Goal: Information Seeking & Learning: Learn about a topic

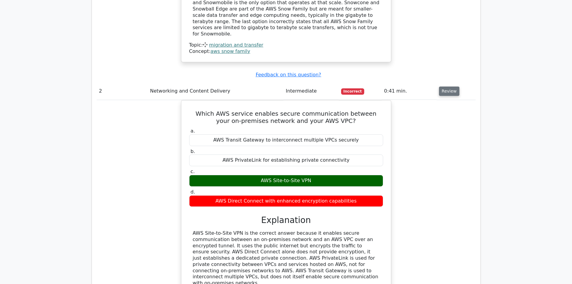
click at [449, 86] on button "Review" at bounding box center [449, 90] width 20 height 9
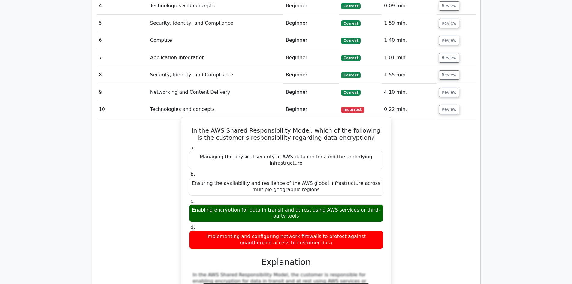
scroll to position [954, 0]
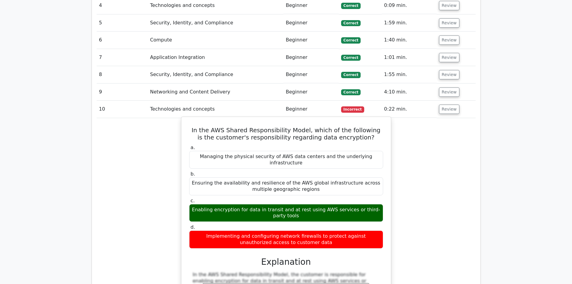
drag, startPoint x: 211, startPoint y: 199, endPoint x: 313, endPoint y: 207, distance: 101.9
click at [303, 230] on div "Implementing and configuring network firewalls to protect against unauthorized …" at bounding box center [286, 239] width 194 height 18
click at [317, 230] on div "Implementing and configuring network firewalls to protect against unauthorized …" at bounding box center [286, 239] width 194 height 18
click at [318, 230] on div "Implementing and configuring network firewalls to protect against unauthorized …" at bounding box center [286, 239] width 194 height 18
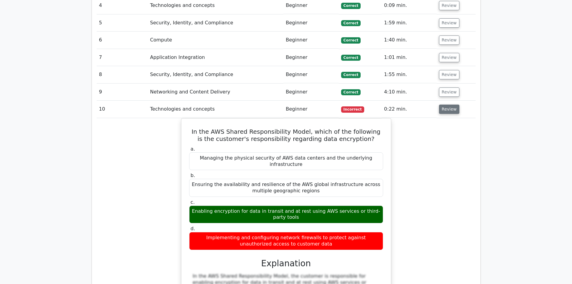
click at [448, 105] on button "Review" at bounding box center [449, 109] width 20 height 9
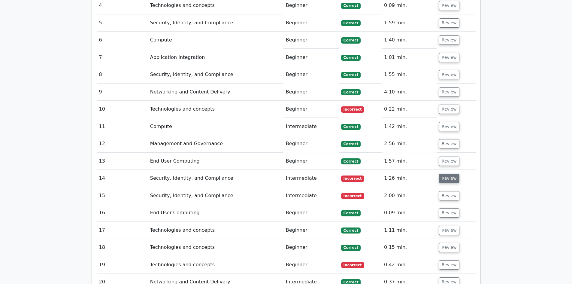
click at [441, 174] on button "Review" at bounding box center [449, 178] width 20 height 9
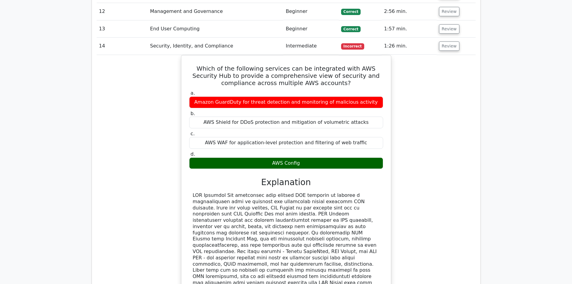
scroll to position [1104, 0]
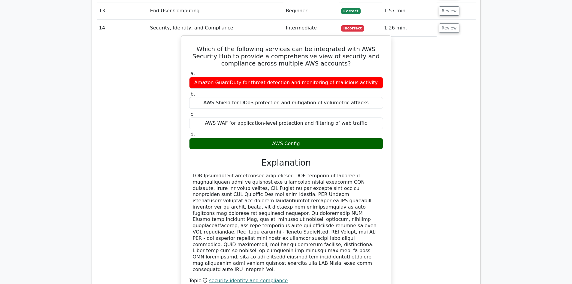
drag, startPoint x: 277, startPoint y: 112, endPoint x: 313, endPoint y: 113, distance: 35.7
click at [313, 138] on div "AWS Config" at bounding box center [286, 144] width 194 height 12
drag, startPoint x: 287, startPoint y: 114, endPoint x: 250, endPoint y: 116, distance: 37.3
click at [250, 138] on div "AWS Config" at bounding box center [286, 144] width 194 height 12
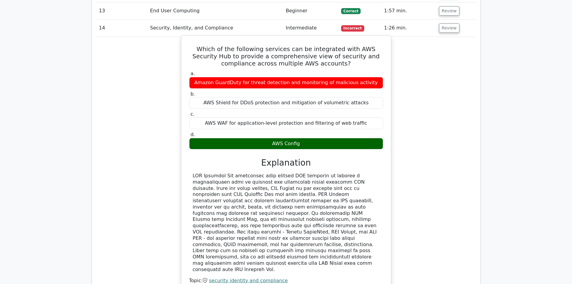
click at [250, 138] on div "AWS Config" at bounding box center [286, 144] width 194 height 12
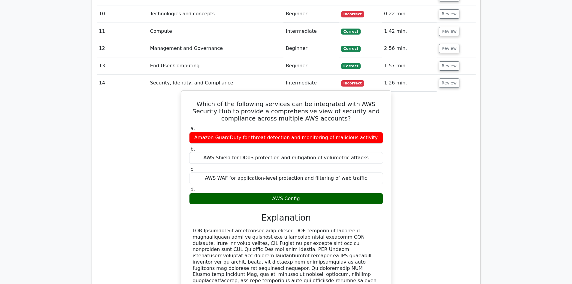
scroll to position [1044, 0]
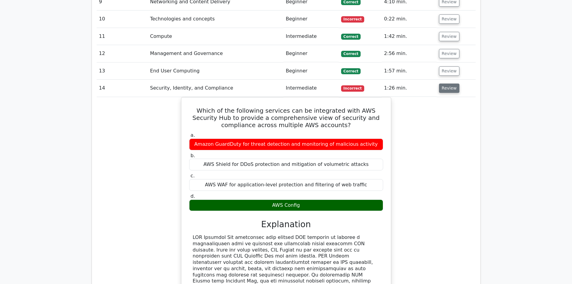
click at [449, 83] on button "Review" at bounding box center [449, 87] width 20 height 9
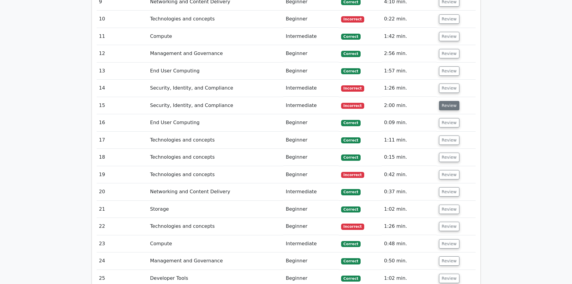
click at [444, 101] on button "Review" at bounding box center [449, 105] width 20 height 9
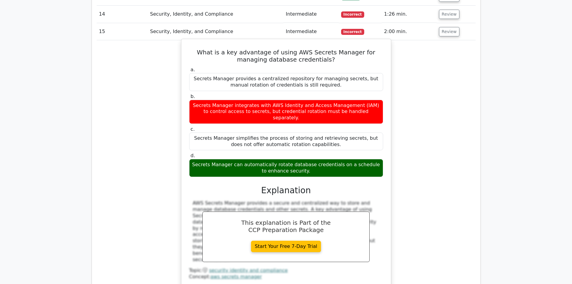
scroll to position [1074, 0]
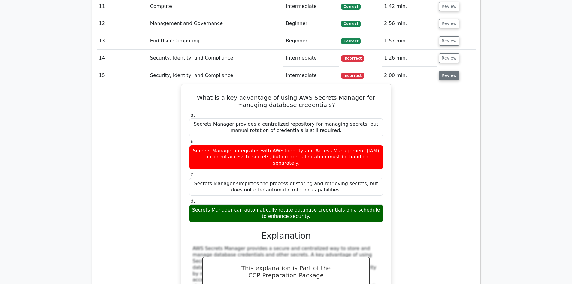
click at [441, 71] on button "Review" at bounding box center [449, 75] width 20 height 9
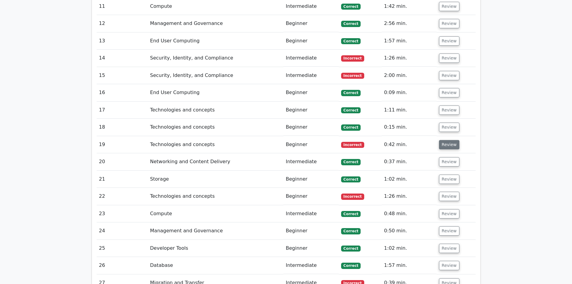
click at [445, 140] on button "Review" at bounding box center [449, 144] width 20 height 9
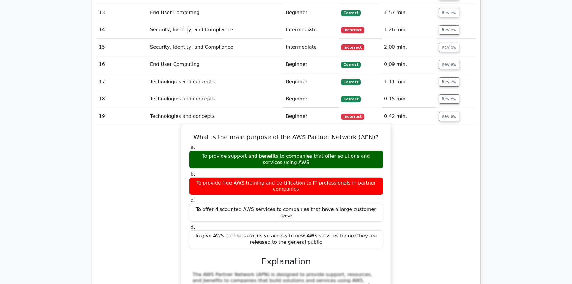
scroll to position [1104, 0]
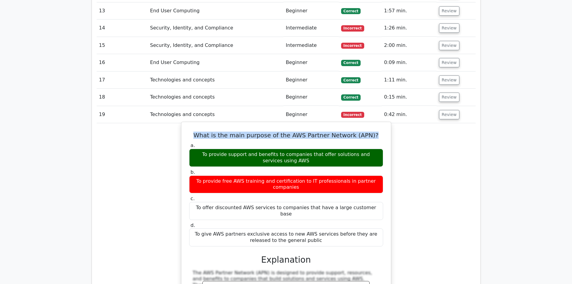
drag, startPoint x: 198, startPoint y: 105, endPoint x: 377, endPoint y: 107, distance: 179.0
click at [377, 132] on h5 "What is the main purpose of the AWS Partner Network (APN)?" at bounding box center [286, 135] width 195 height 7
click at [376, 132] on h5 "What is the main purpose of the AWS Partner Network (APN)?" at bounding box center [286, 135] width 195 height 7
drag, startPoint x: 299, startPoint y: 105, endPoint x: 352, endPoint y: 107, distance: 52.9
click at [352, 132] on h5 "What is the main purpose of the AWS Partner Network (APN)?" at bounding box center [286, 135] width 195 height 7
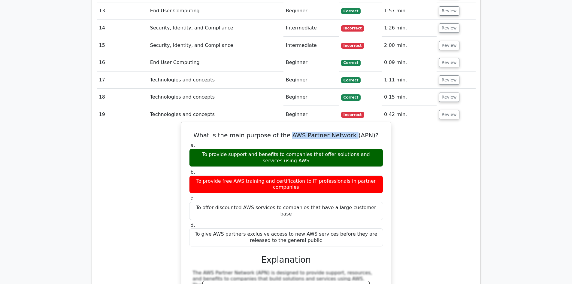
click at [324, 132] on h5 "What is the main purpose of the AWS Partner Network (APN)?" at bounding box center [286, 135] width 195 height 7
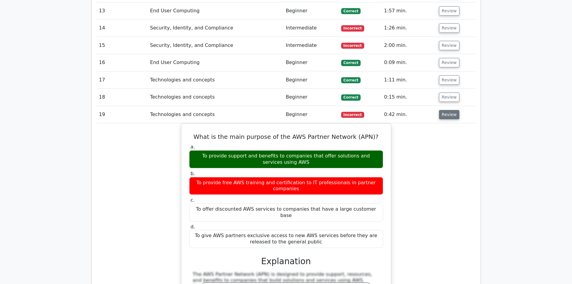
click at [453, 110] on button "Review" at bounding box center [449, 114] width 20 height 9
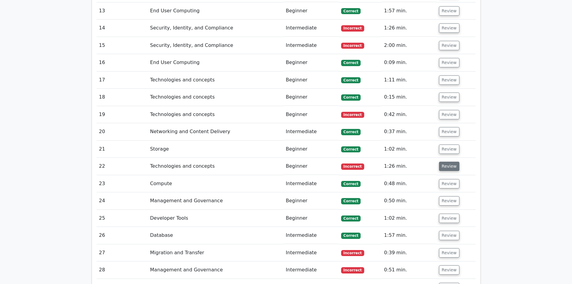
click at [439, 162] on button "Review" at bounding box center [449, 166] width 20 height 9
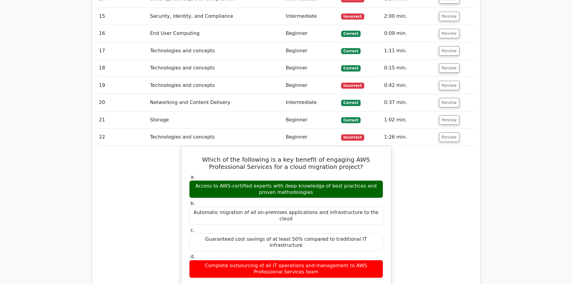
scroll to position [1134, 0]
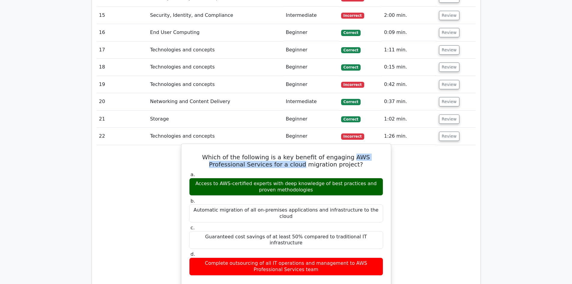
drag, startPoint x: 335, startPoint y: 128, endPoint x: 287, endPoint y: 137, distance: 48.2
click at [287, 153] on h5 "Which of the following is a key benefit of engaging AWS Professional Services f…" at bounding box center [286, 160] width 195 height 14
copy h5 "AWS Professional Services for a cloud"
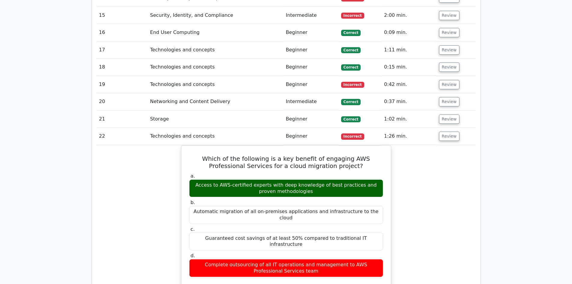
click at [453, 152] on div "Which of the following is a key benefit of engaging AWS Professional Services f…" at bounding box center [286, 272] width 379 height 254
click at [441, 132] on button "Review" at bounding box center [449, 136] width 20 height 9
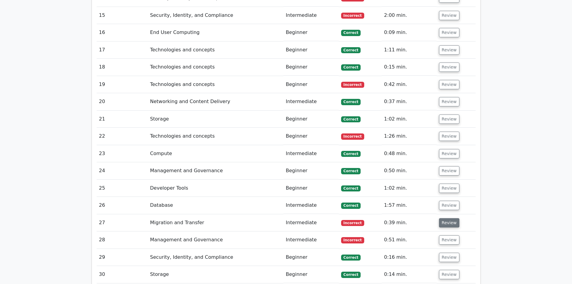
click at [442, 218] on button "Review" at bounding box center [449, 222] width 20 height 9
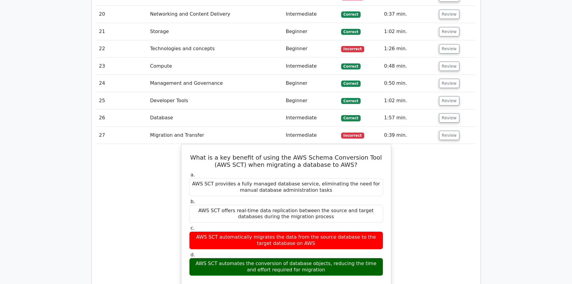
scroll to position [1224, 0]
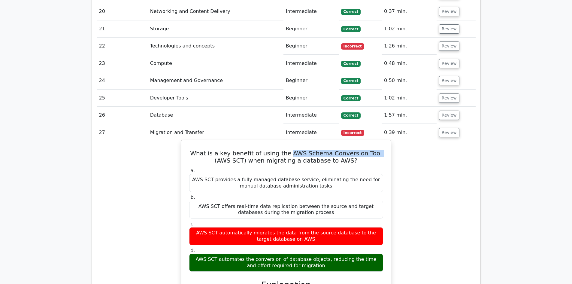
drag, startPoint x: 285, startPoint y: 125, endPoint x: 366, endPoint y: 126, distance: 81.4
click at [366, 150] on h5 "What is a key benefit of using the AWS Schema Conversion Tool (AWS SCT) when mi…" at bounding box center [286, 157] width 195 height 14
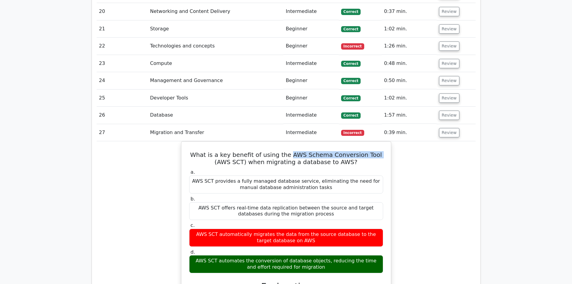
copy h5 "AWS Schema Conversion Tool"
click at [444, 189] on div "What is a key benefit of using the AWS Schema Conversion Tool (AWS SCT) when mi…" at bounding box center [286, 268] width 379 height 254
click at [448, 128] on button "Review" at bounding box center [449, 132] width 20 height 9
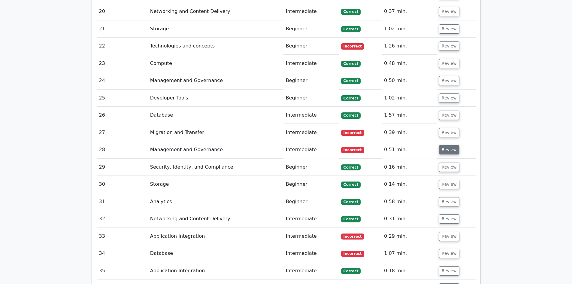
click at [443, 145] on button "Review" at bounding box center [449, 149] width 20 height 9
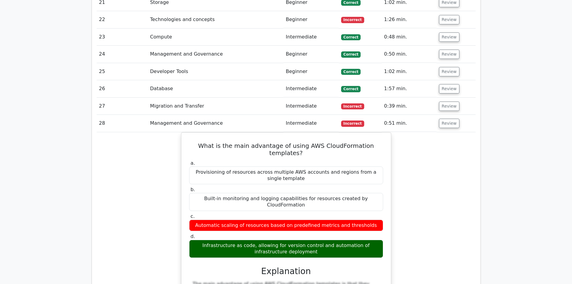
scroll to position [1254, 0]
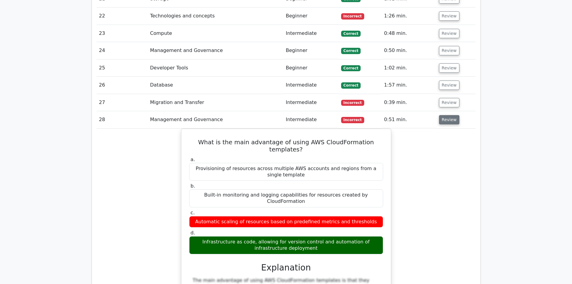
click at [447, 115] on button "Review" at bounding box center [449, 119] width 20 height 9
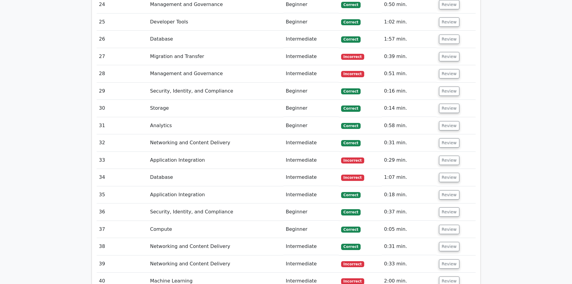
scroll to position [1314, 0]
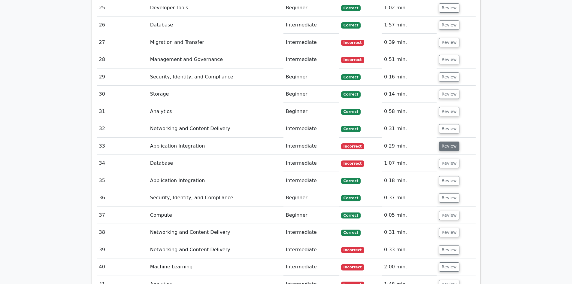
click at [441, 141] on button "Review" at bounding box center [449, 145] width 20 height 9
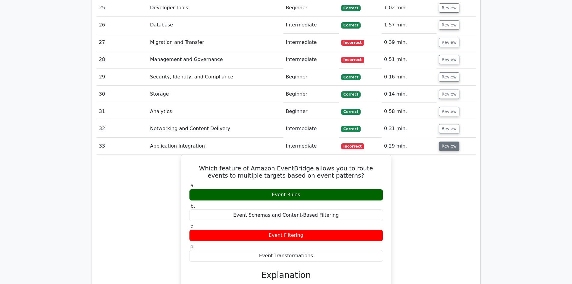
click at [443, 141] on button "Review" at bounding box center [449, 145] width 20 height 9
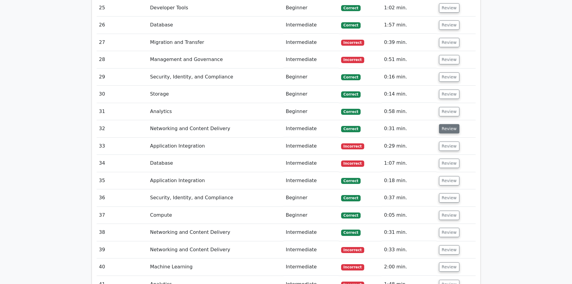
click at [450, 124] on button "Review" at bounding box center [449, 128] width 20 height 9
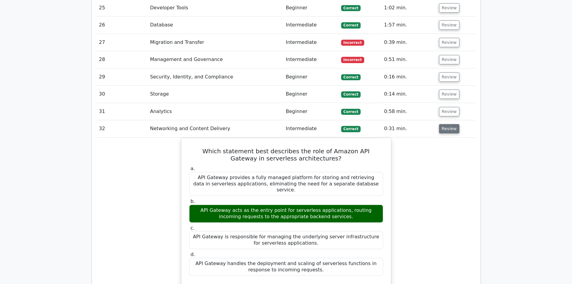
click at [446, 124] on button "Review" at bounding box center [449, 128] width 20 height 9
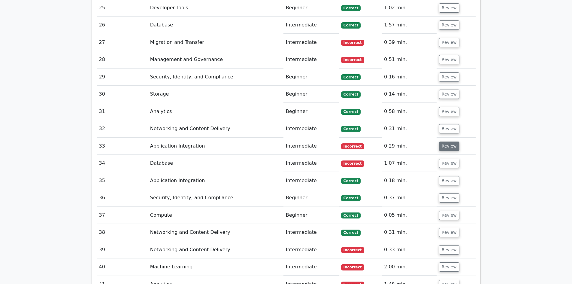
click at [450, 141] on button "Review" at bounding box center [449, 145] width 20 height 9
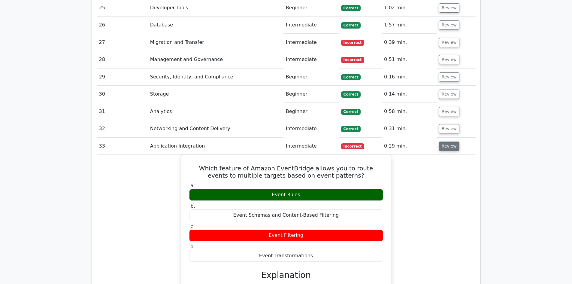
click at [450, 141] on button "Review" at bounding box center [449, 145] width 20 height 9
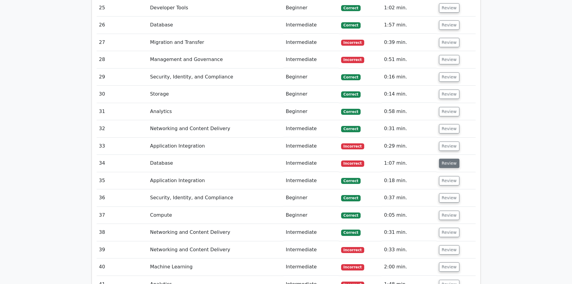
click at [444, 159] on button "Review" at bounding box center [449, 163] width 20 height 9
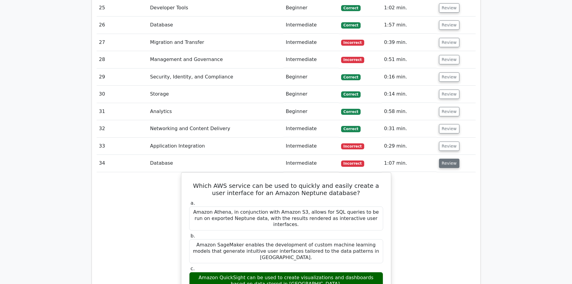
click at [444, 159] on button "Review" at bounding box center [449, 163] width 20 height 9
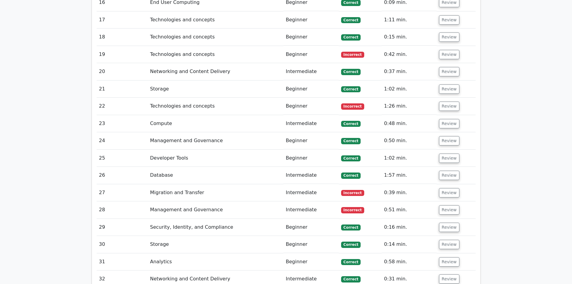
scroll to position [1284, 0]
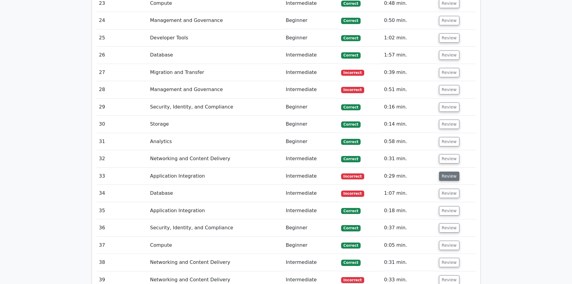
click at [445, 171] on button "Review" at bounding box center [449, 175] width 20 height 9
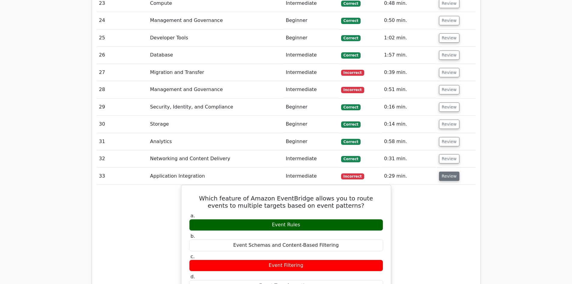
click at [444, 171] on button "Review" at bounding box center [449, 175] width 20 height 9
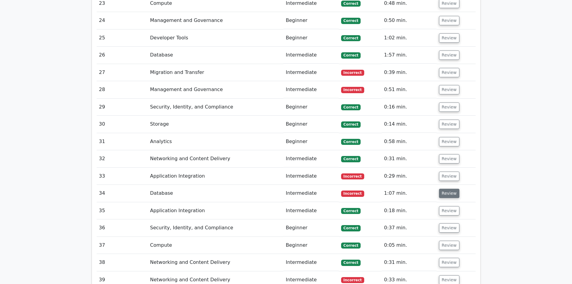
click at [445, 189] on button "Review" at bounding box center [449, 193] width 20 height 9
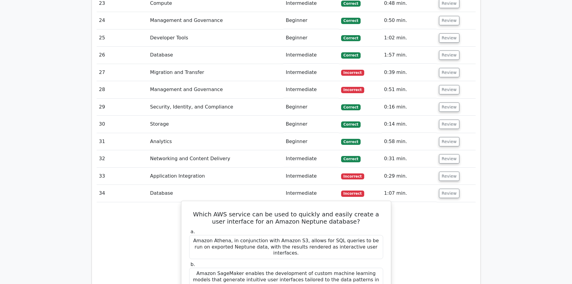
scroll to position [1344, 0]
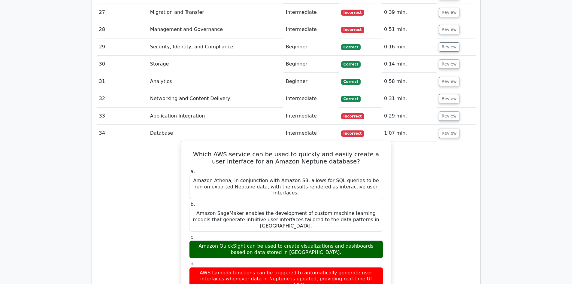
click at [439, 129] on button "Review" at bounding box center [449, 133] width 20 height 9
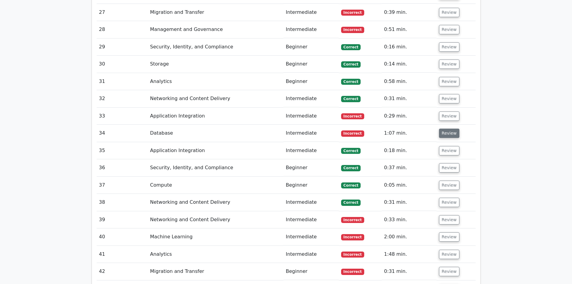
click at [446, 129] on button "Review" at bounding box center [449, 133] width 20 height 9
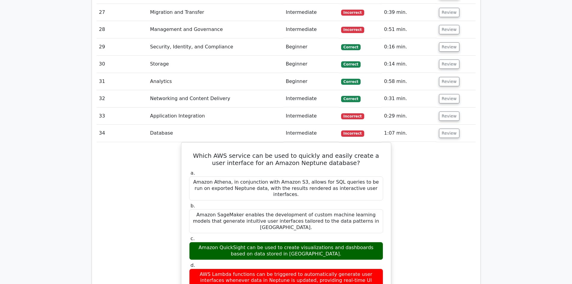
click at [460, 125] on td "Review" at bounding box center [456, 133] width 39 height 17
click at [449, 129] on button "Review" at bounding box center [449, 133] width 20 height 9
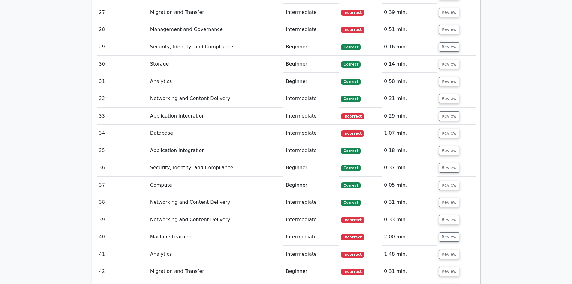
scroll to position [1405, 0]
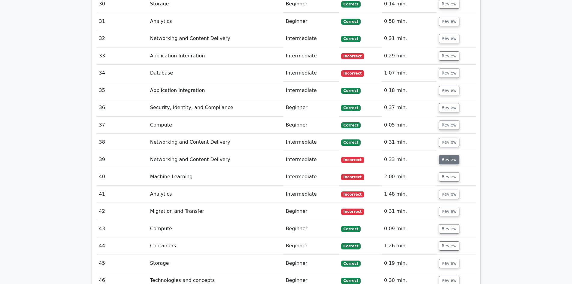
click at [440, 155] on button "Review" at bounding box center [449, 159] width 20 height 9
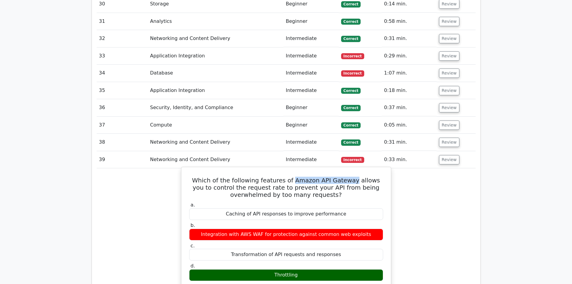
drag, startPoint x: 287, startPoint y: 152, endPoint x: 344, endPoint y: 150, distance: 57.7
click at [344, 177] on h5 "Which of the following features of Amazon API Gateway allows you to control the…" at bounding box center [286, 188] width 195 height 22
drag, startPoint x: 299, startPoint y: 243, endPoint x: 271, endPoint y: 247, distance: 29.1
click at [271, 269] on div "Throttling" at bounding box center [286, 275] width 194 height 12
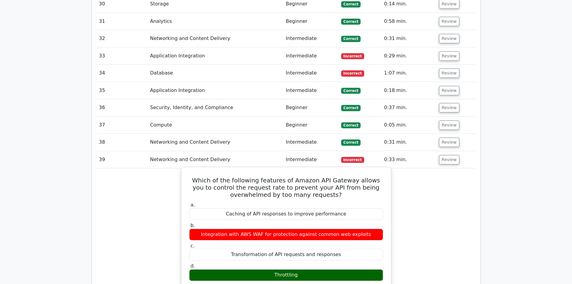
click at [271, 269] on div "Throttling" at bounding box center [286, 275] width 194 height 12
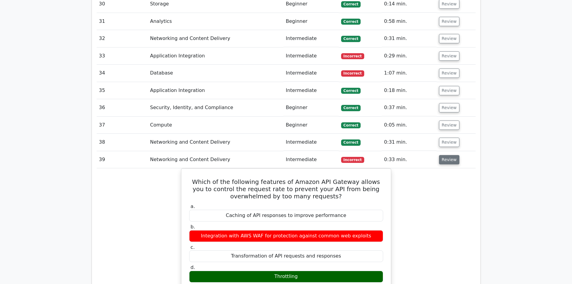
click at [454, 155] on button "Review" at bounding box center [449, 159] width 20 height 9
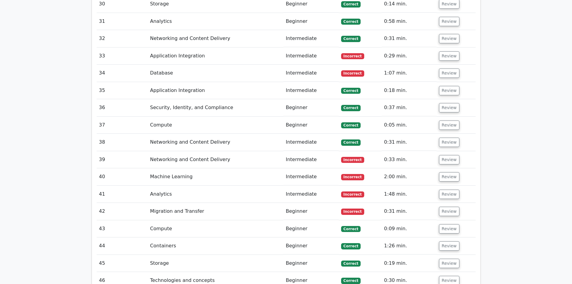
click at [450, 168] on td "Review" at bounding box center [456, 176] width 39 height 17
click at [449, 172] on button "Review" at bounding box center [449, 176] width 20 height 9
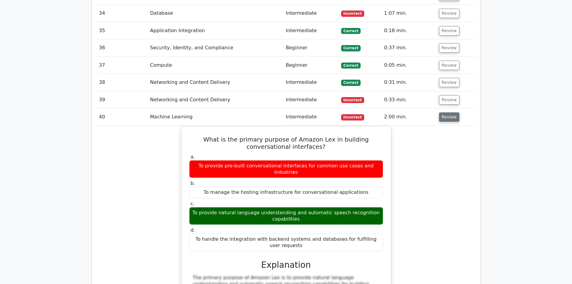
scroll to position [1465, 0]
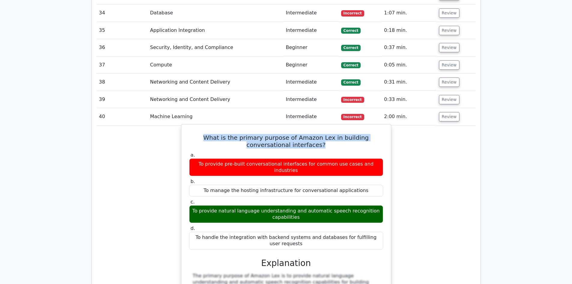
drag, startPoint x: 190, startPoint y: 105, endPoint x: 308, endPoint y: 116, distance: 118.2
click at [307, 134] on h5 "What is the primary purpose of Amazon Lex in building conversational interfaces?" at bounding box center [286, 141] width 195 height 14
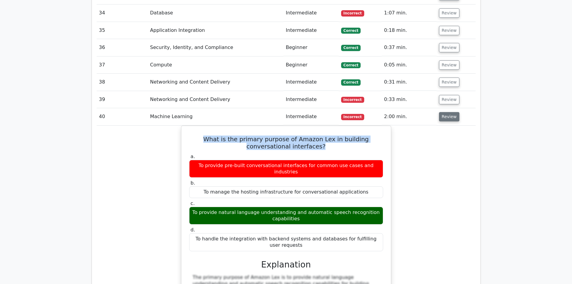
click at [447, 112] on button "Review" at bounding box center [449, 116] width 20 height 9
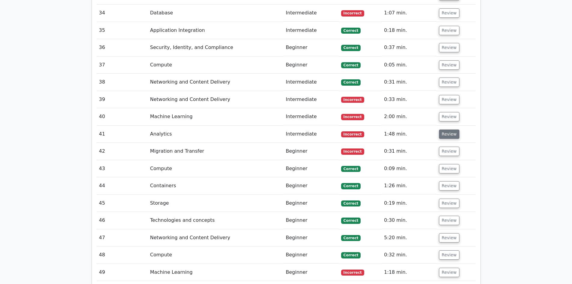
click at [439, 129] on button "Review" at bounding box center [449, 133] width 20 height 9
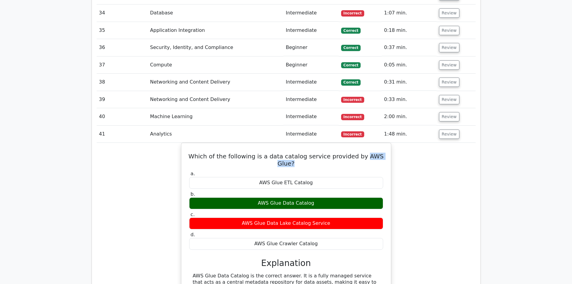
drag, startPoint x: 354, startPoint y: 124, endPoint x: 402, endPoint y: 126, distance: 48.7
click at [402, 143] on div "Which of the following is a data catalog service provided by AWS Glue? a. AWS G…" at bounding box center [286, 242] width 379 height 199
copy h5 "AWS Glue?"
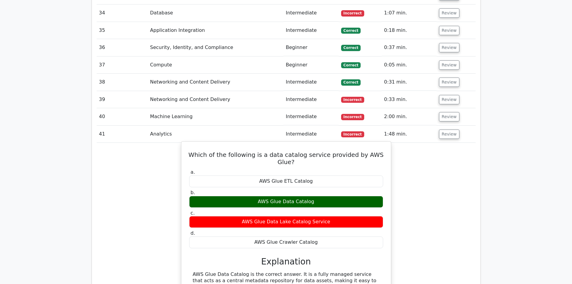
click at [382, 196] on div "AWS Glue Data Catalog" at bounding box center [286, 202] width 194 height 12
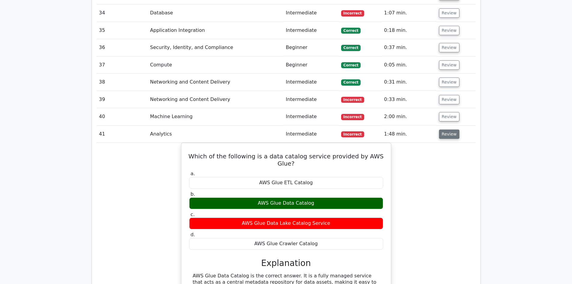
click at [443, 129] on button "Review" at bounding box center [449, 133] width 20 height 9
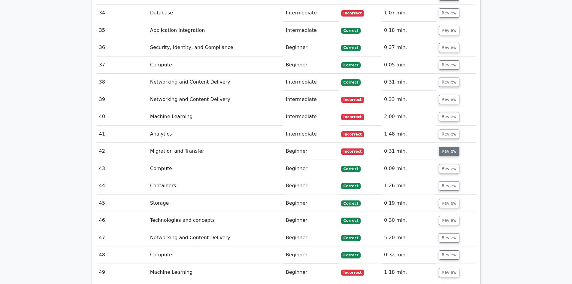
click at [446, 147] on button "Review" at bounding box center [449, 151] width 20 height 9
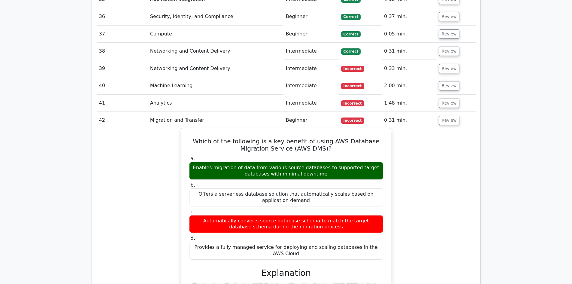
scroll to position [1495, 0]
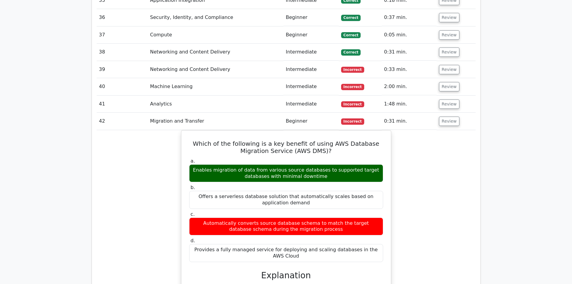
click at [458, 113] on td "Review" at bounding box center [456, 121] width 39 height 17
click at [453, 117] on button "Review" at bounding box center [449, 121] width 20 height 9
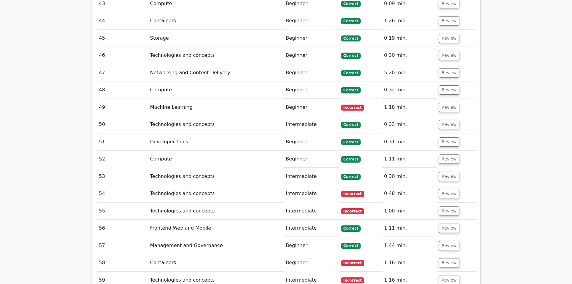
scroll to position [1615, 0]
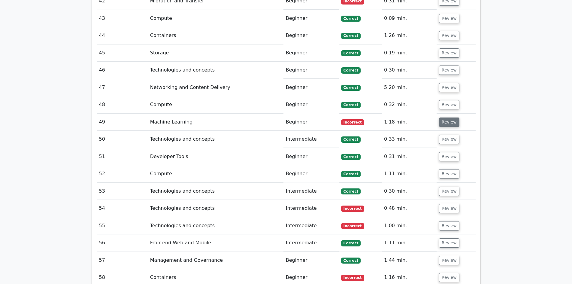
click at [443, 117] on button "Review" at bounding box center [449, 121] width 20 height 9
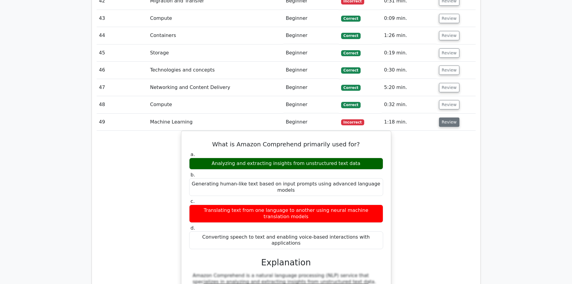
click at [454, 117] on button "Review" at bounding box center [449, 121] width 20 height 9
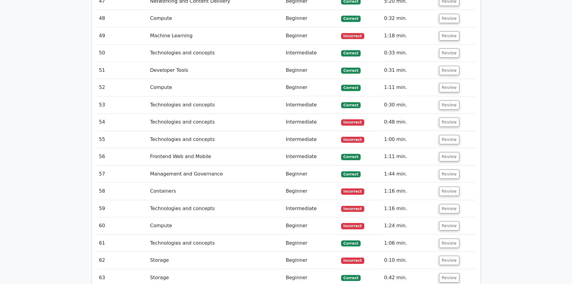
scroll to position [1705, 0]
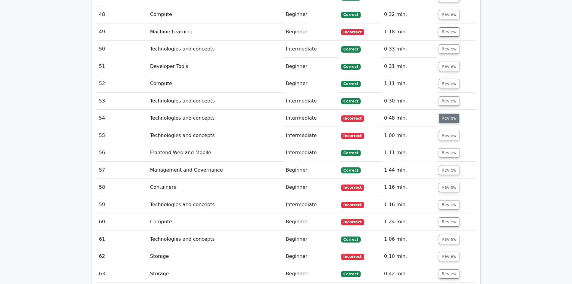
click at [450, 114] on button "Review" at bounding box center [449, 118] width 20 height 9
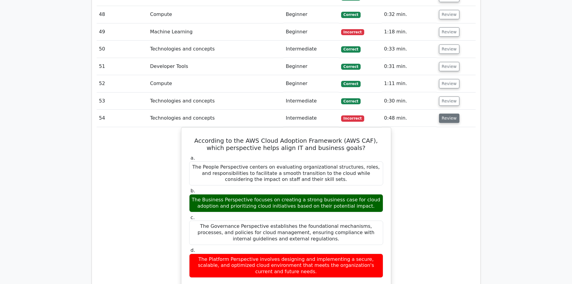
click at [450, 114] on button "Review" at bounding box center [449, 118] width 20 height 9
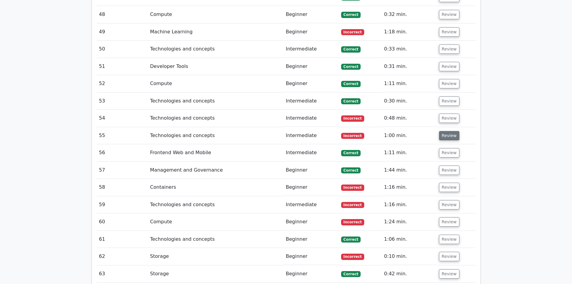
click at [449, 131] on button "Review" at bounding box center [449, 135] width 20 height 9
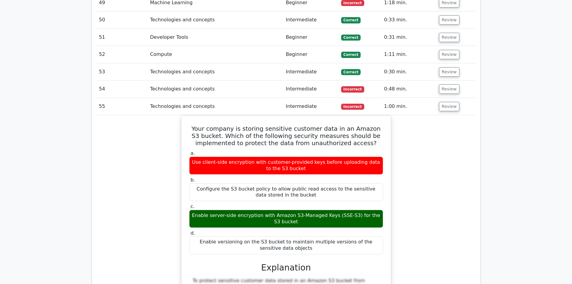
scroll to position [1735, 0]
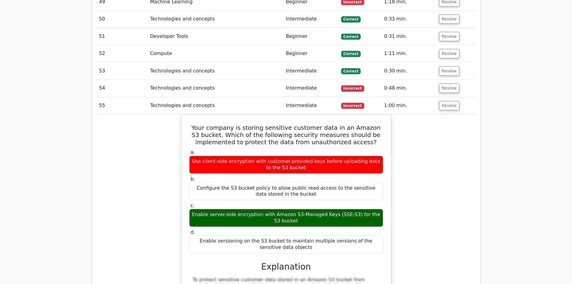
click at [439, 101] on button "Review" at bounding box center [449, 105] width 20 height 9
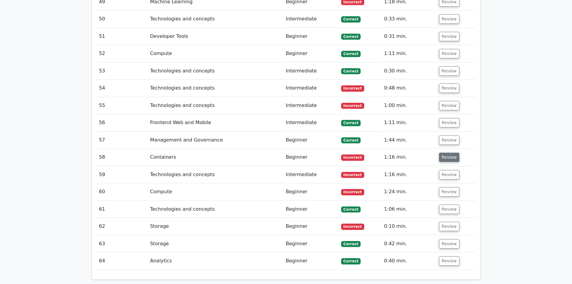
click at [447, 153] on button "Review" at bounding box center [449, 157] width 20 height 9
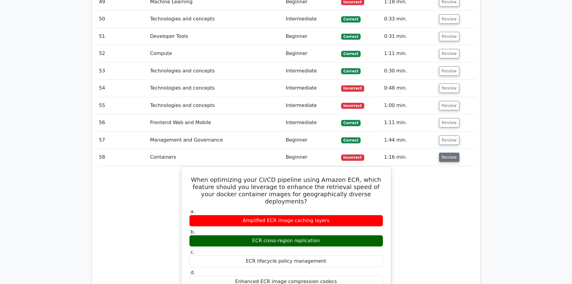
click at [443, 153] on button "Review" at bounding box center [449, 157] width 20 height 9
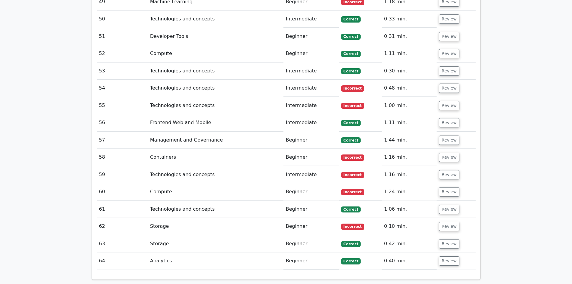
scroll to position [1795, 0]
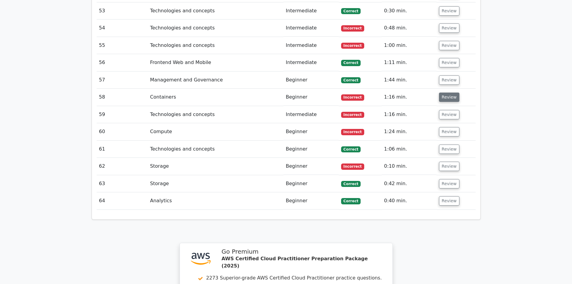
click at [441, 92] on button "Review" at bounding box center [449, 96] width 20 height 9
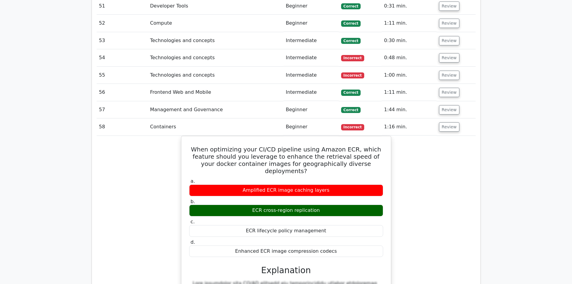
scroll to position [1765, 0]
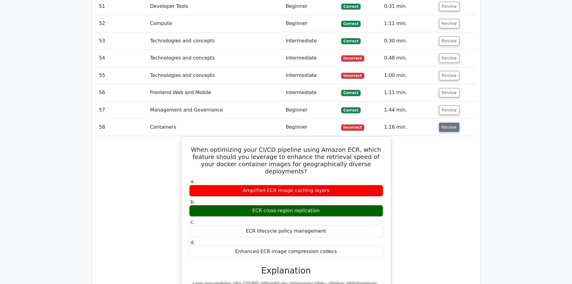
click at [442, 123] on button "Review" at bounding box center [449, 127] width 20 height 9
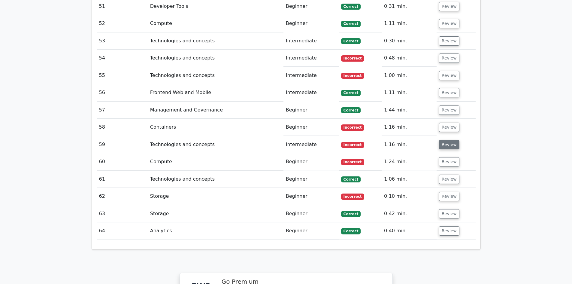
click at [445, 140] on button "Review" at bounding box center [449, 144] width 20 height 9
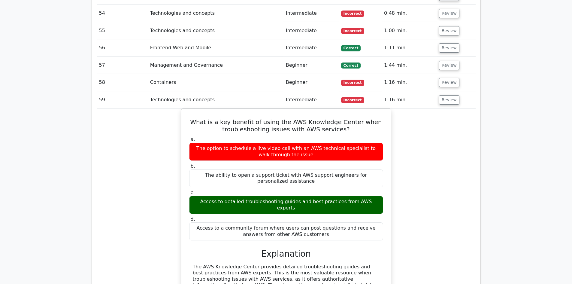
scroll to position [1795, 0]
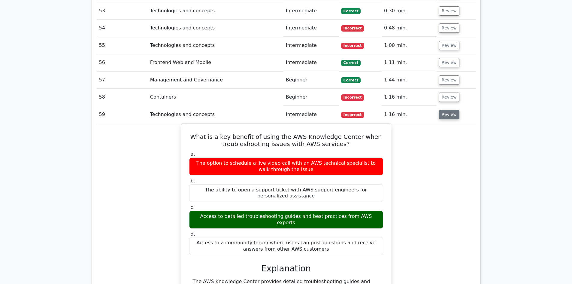
click at [446, 110] on button "Review" at bounding box center [449, 114] width 20 height 9
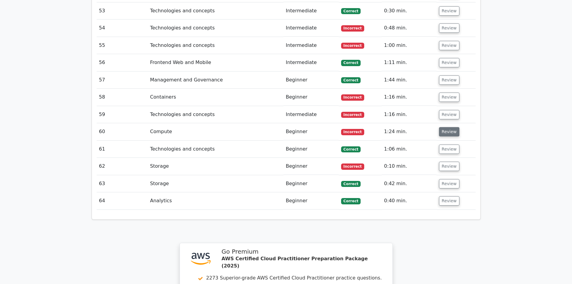
click at [446, 127] on button "Review" at bounding box center [449, 131] width 20 height 9
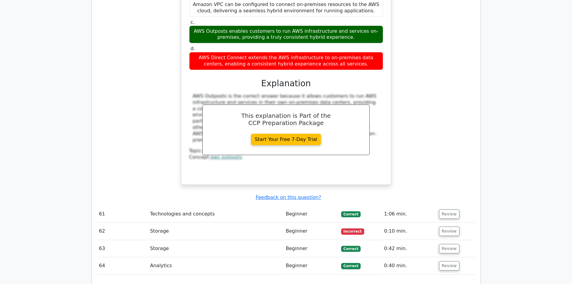
scroll to position [2005, 0]
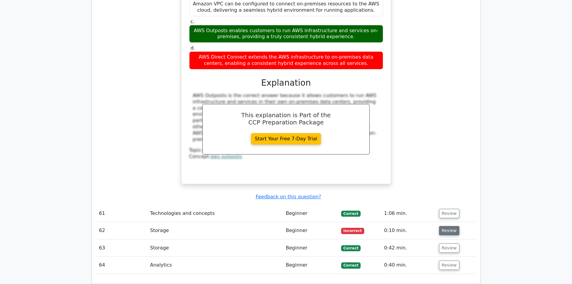
click at [441, 226] on button "Review" at bounding box center [449, 230] width 20 height 9
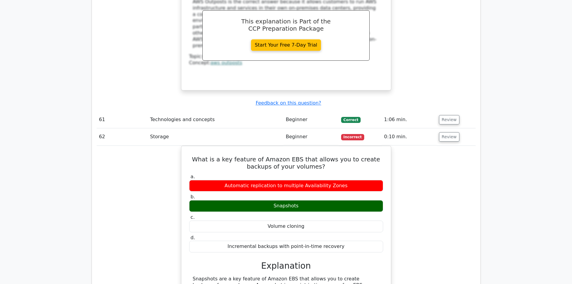
scroll to position [2095, 0]
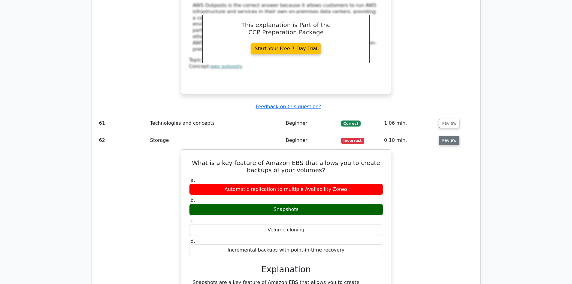
click at [443, 136] on button "Review" at bounding box center [449, 140] width 20 height 9
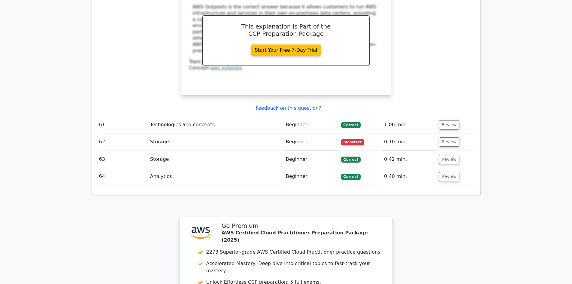
scroll to position [2242, 0]
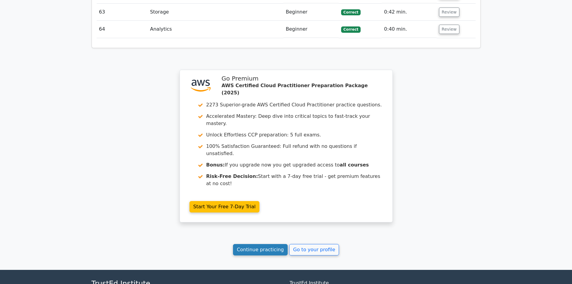
click at [264, 244] on link "Continue practicing" at bounding box center [260, 249] width 55 height 11
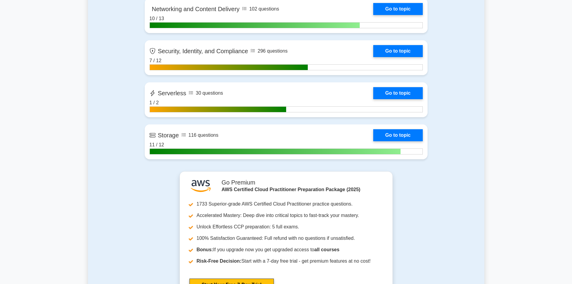
scroll to position [1081, 0]
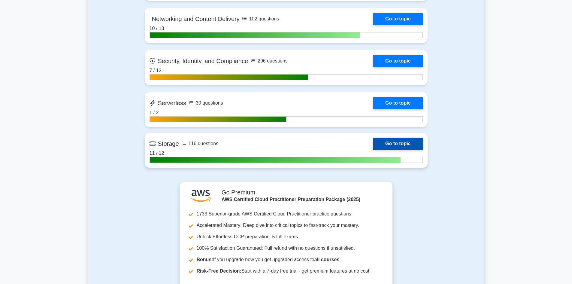
click at [373, 150] on link "Go to topic" at bounding box center [397, 144] width 49 height 12
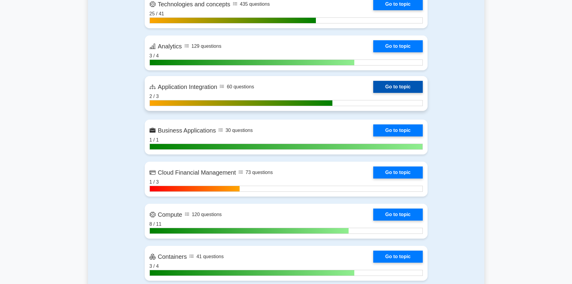
scroll to position [330, 0]
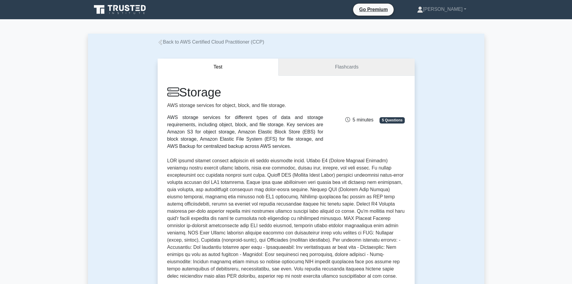
click at [345, 67] on link "Flashcards" at bounding box center [347, 67] width 136 height 17
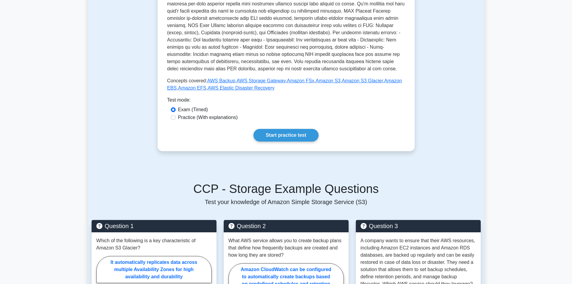
scroll to position [240, 0]
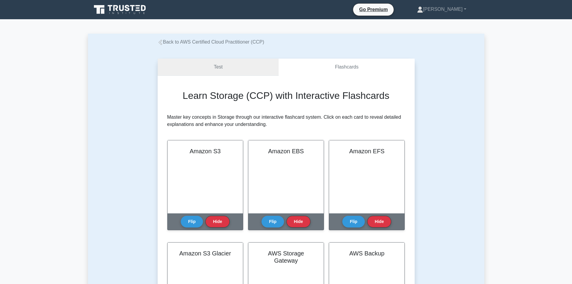
click at [225, 74] on link "Test" at bounding box center [218, 67] width 121 height 17
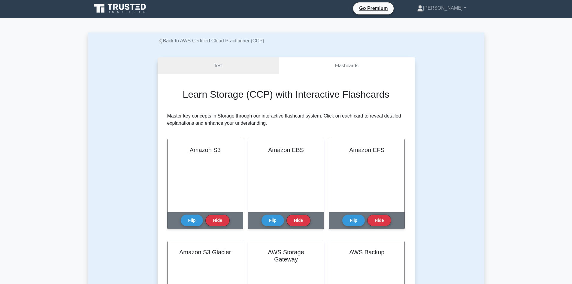
scroll to position [270, 0]
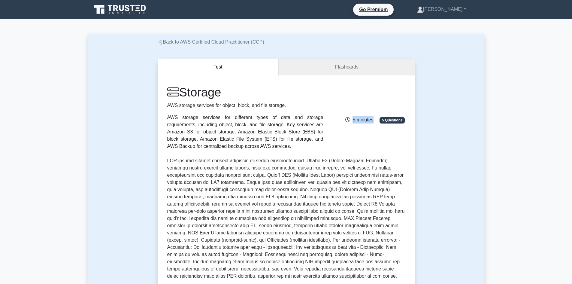
drag, startPoint x: 370, startPoint y: 121, endPoint x: 375, endPoint y: 121, distance: 4.8
click at [373, 121] on span "5 minutes" at bounding box center [359, 119] width 28 height 5
click at [353, 137] on div "Storage AWS storage services for object, block, and file storage. AWS storage s…" at bounding box center [286, 117] width 245 height 65
